Goal: Navigation & Orientation: Find specific page/section

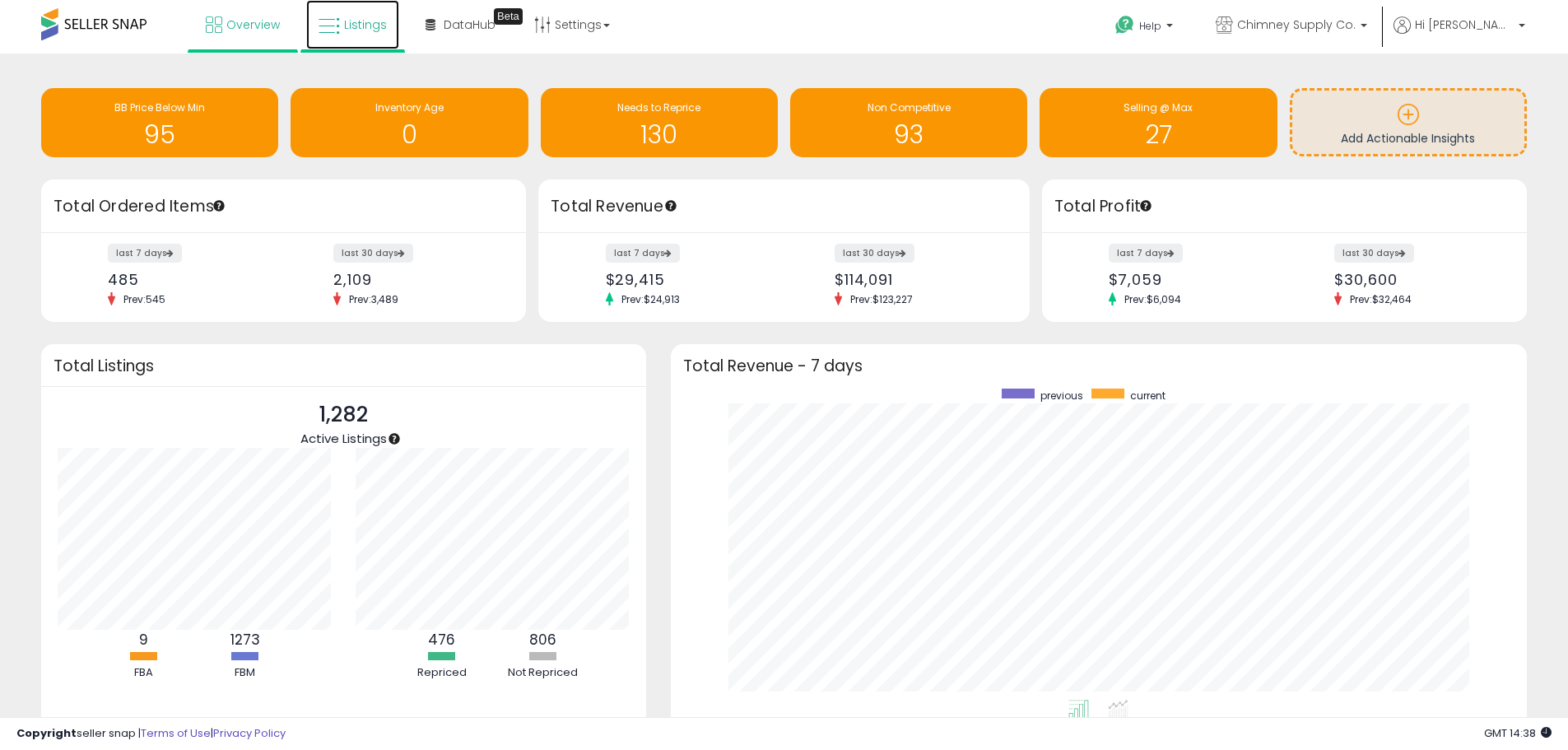
click at [344, 24] on span "Listings" at bounding box center [366, 25] width 43 height 17
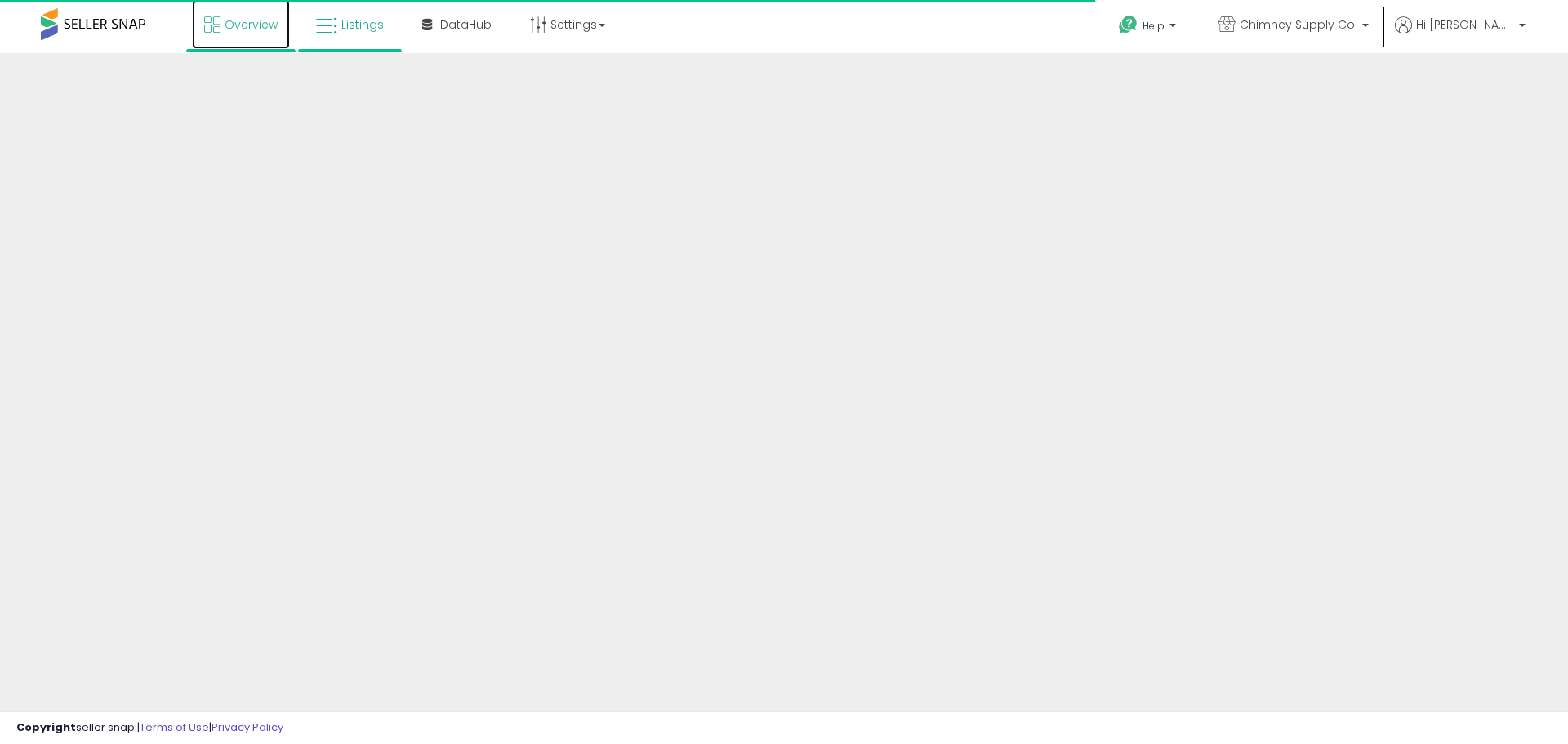
click at [244, 38] on link "Overview" at bounding box center [240, 25] width 98 height 49
click at [355, 36] on link "Listings" at bounding box center [350, 25] width 92 height 49
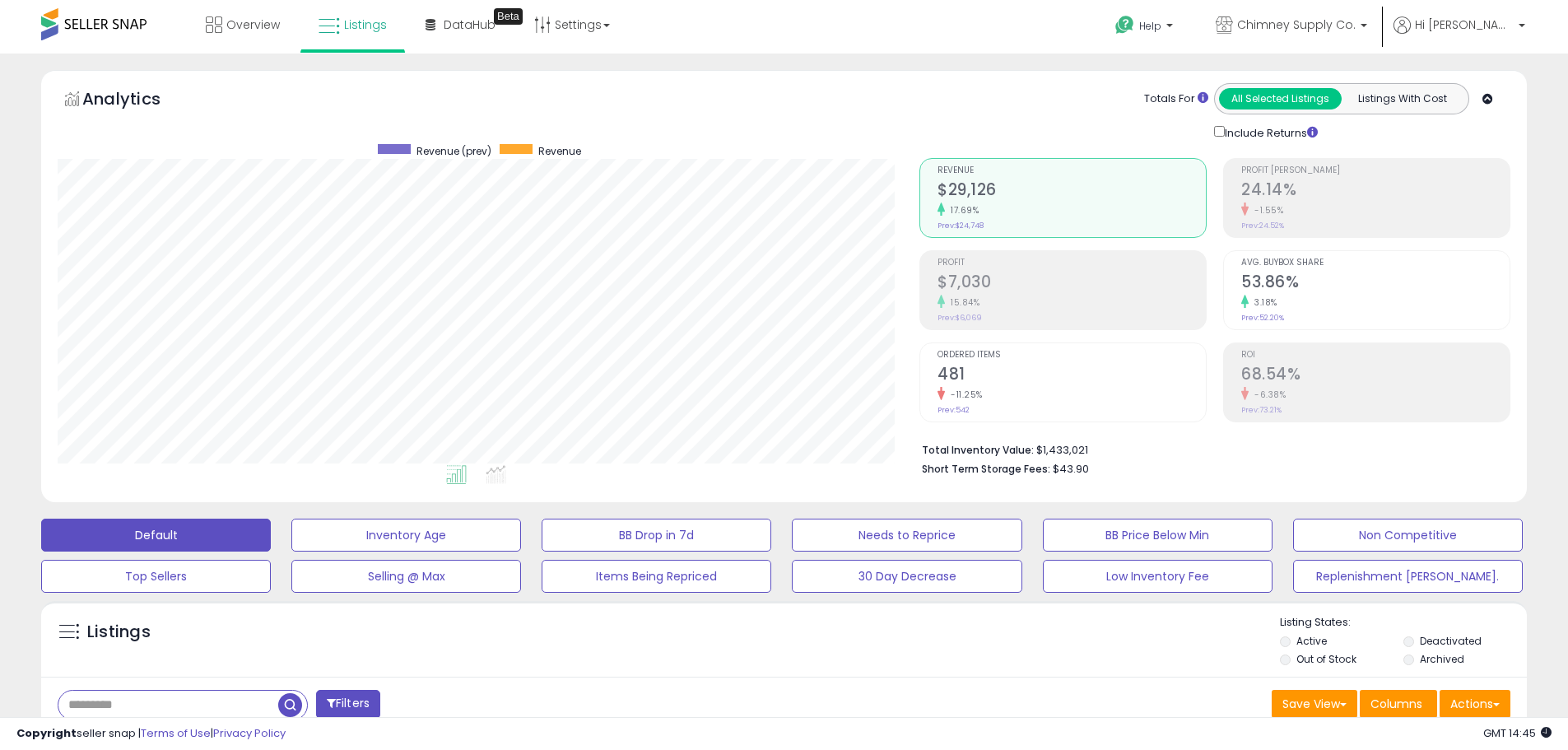
scroll to position [338, 862]
